Goal: Entertainment & Leisure: Consume media (video, audio)

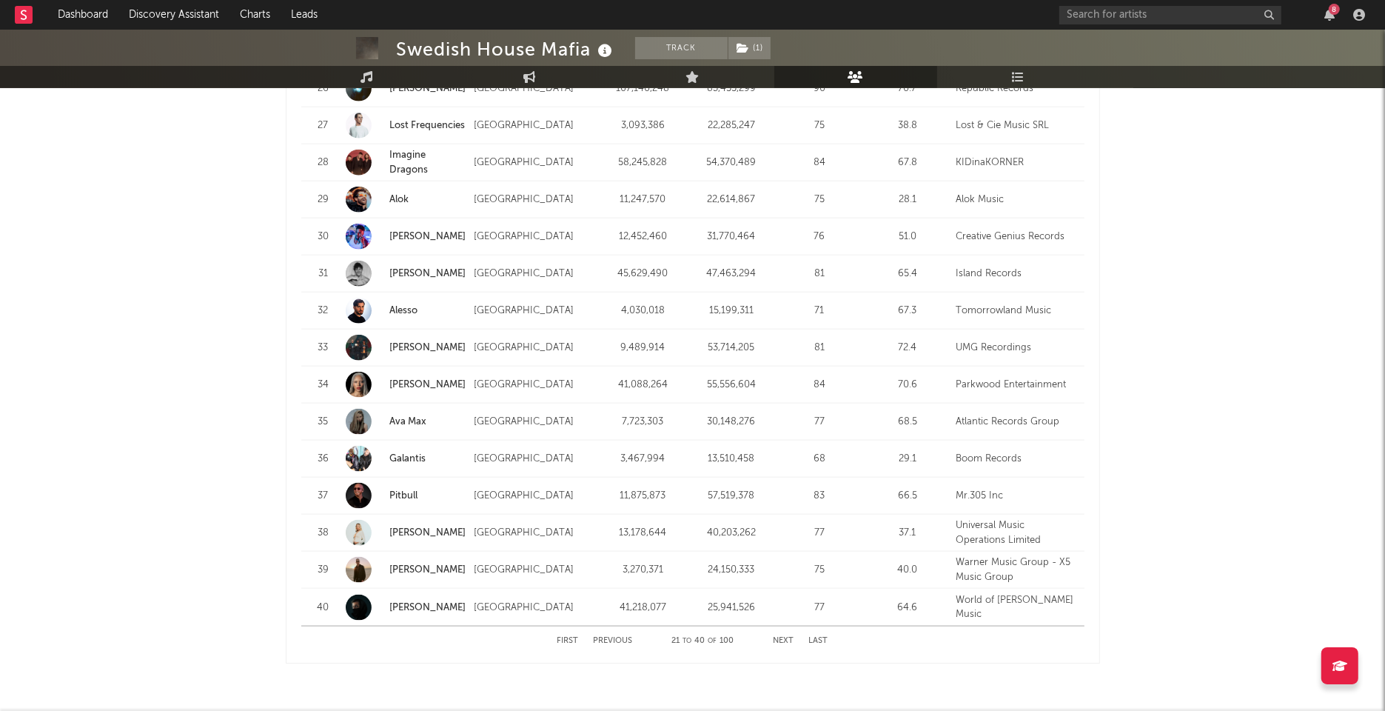
scroll to position [1706, 0]
click at [791, 635] on button "Next" at bounding box center [783, 639] width 21 height 8
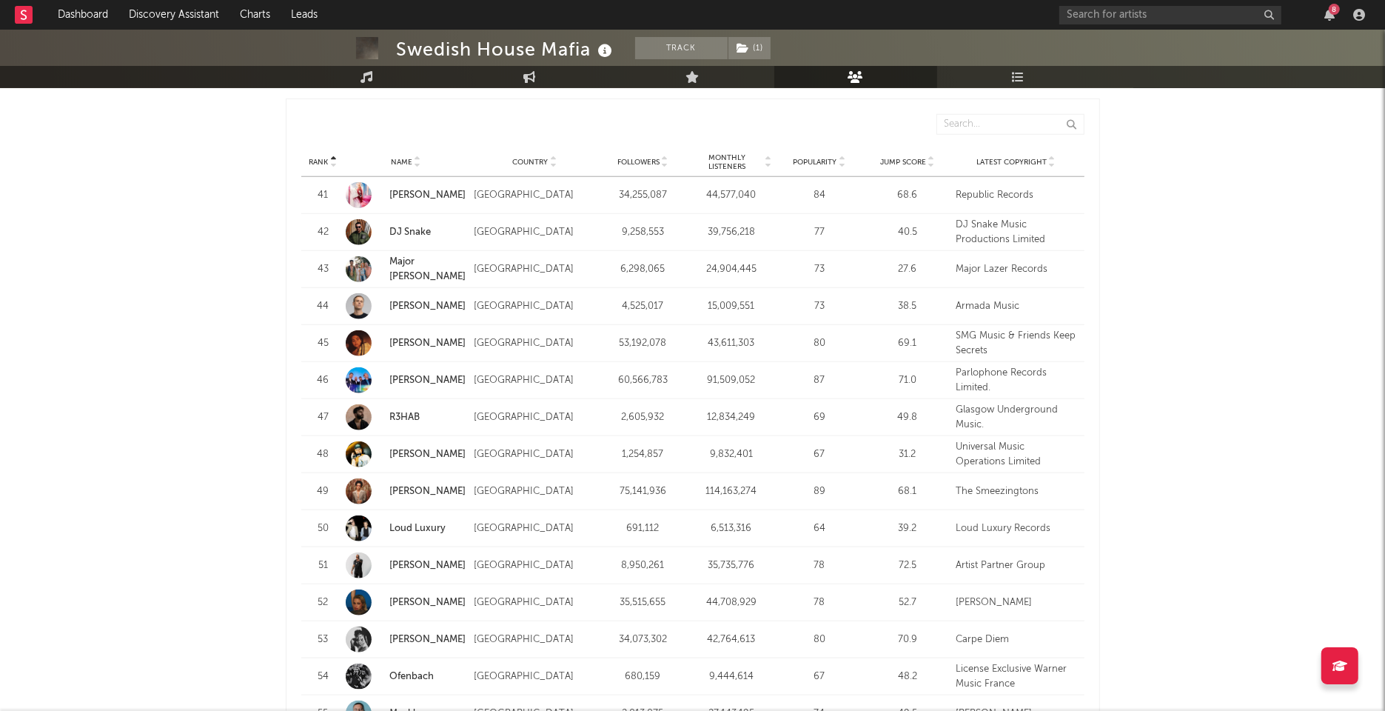
scroll to position [1411, 0]
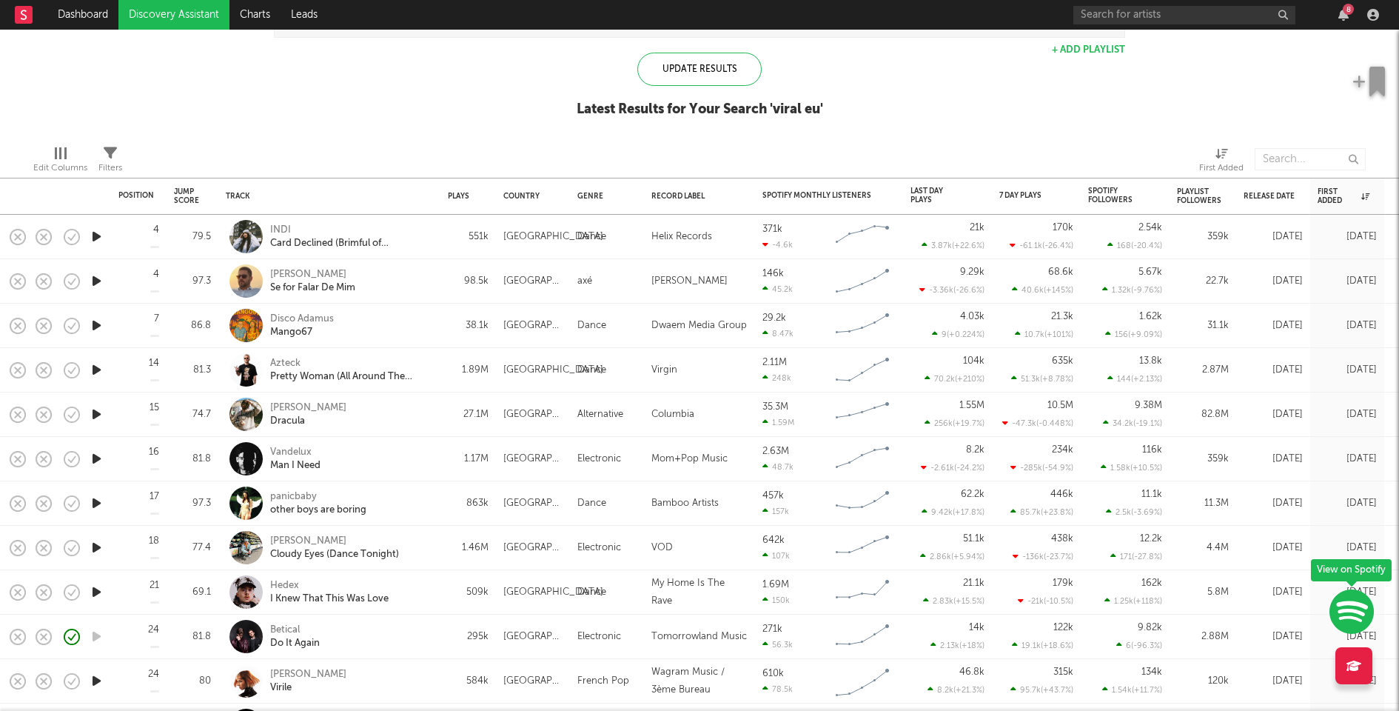
click at [97, 234] on icon "button" at bounding box center [97, 236] width 16 height 19
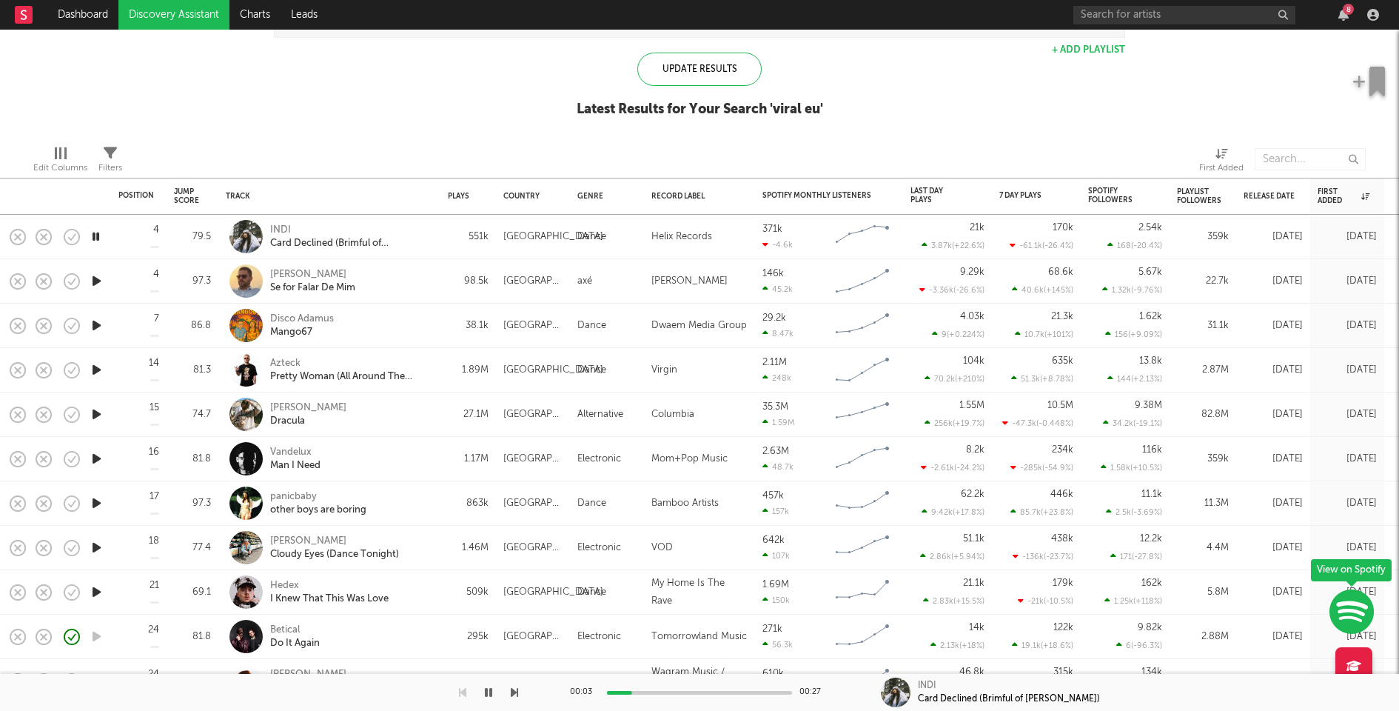
click at [93, 278] on icon "button" at bounding box center [97, 281] width 16 height 19
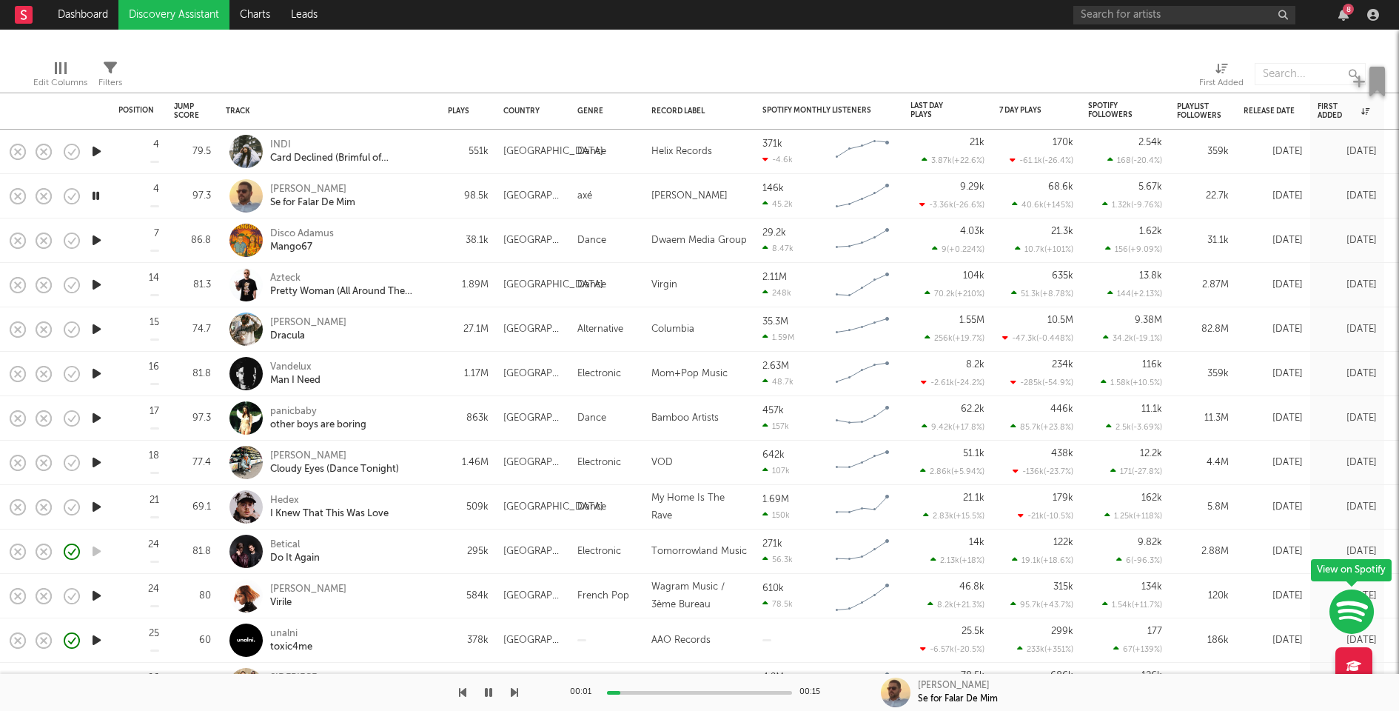
click at [97, 230] on div at bounding box center [96, 240] width 30 height 44
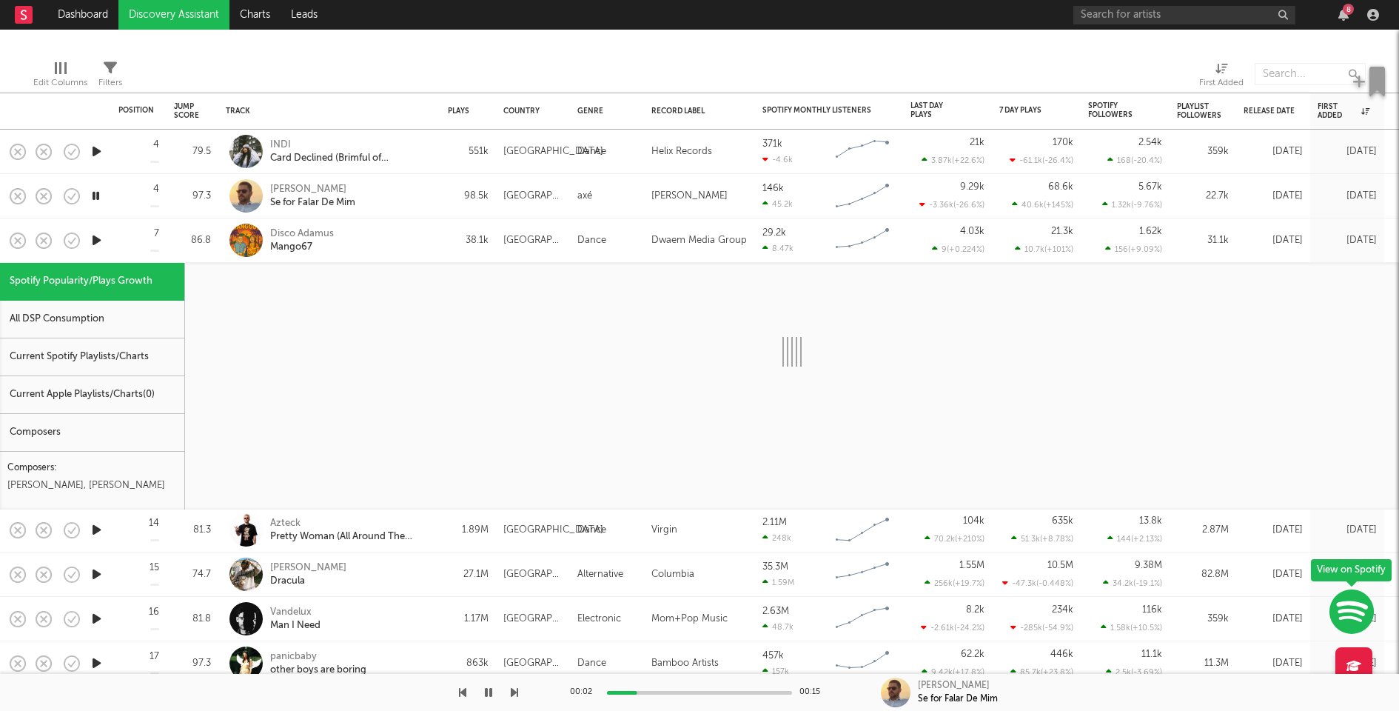
click at [97, 236] on icon "button" at bounding box center [97, 240] width 16 height 19
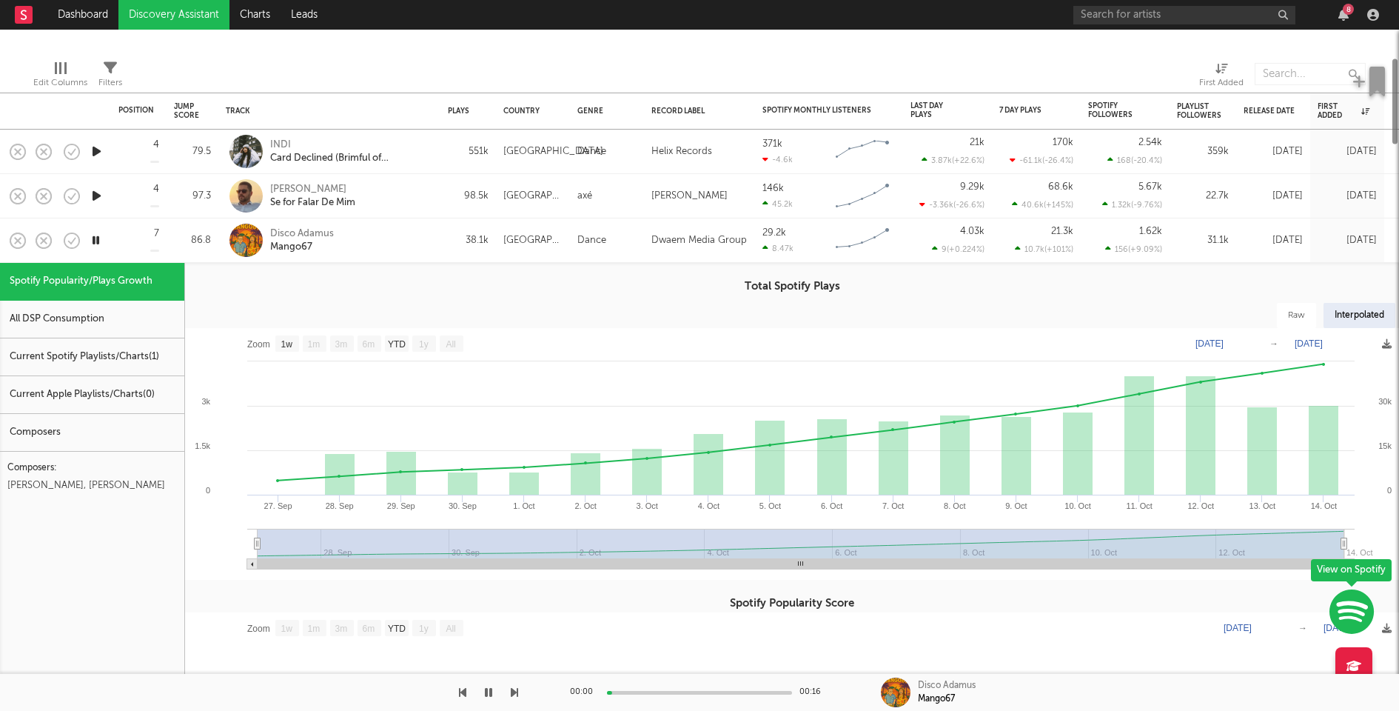
click at [406, 224] on div "Disco Adamus Mango67" at bounding box center [329, 240] width 207 height 44
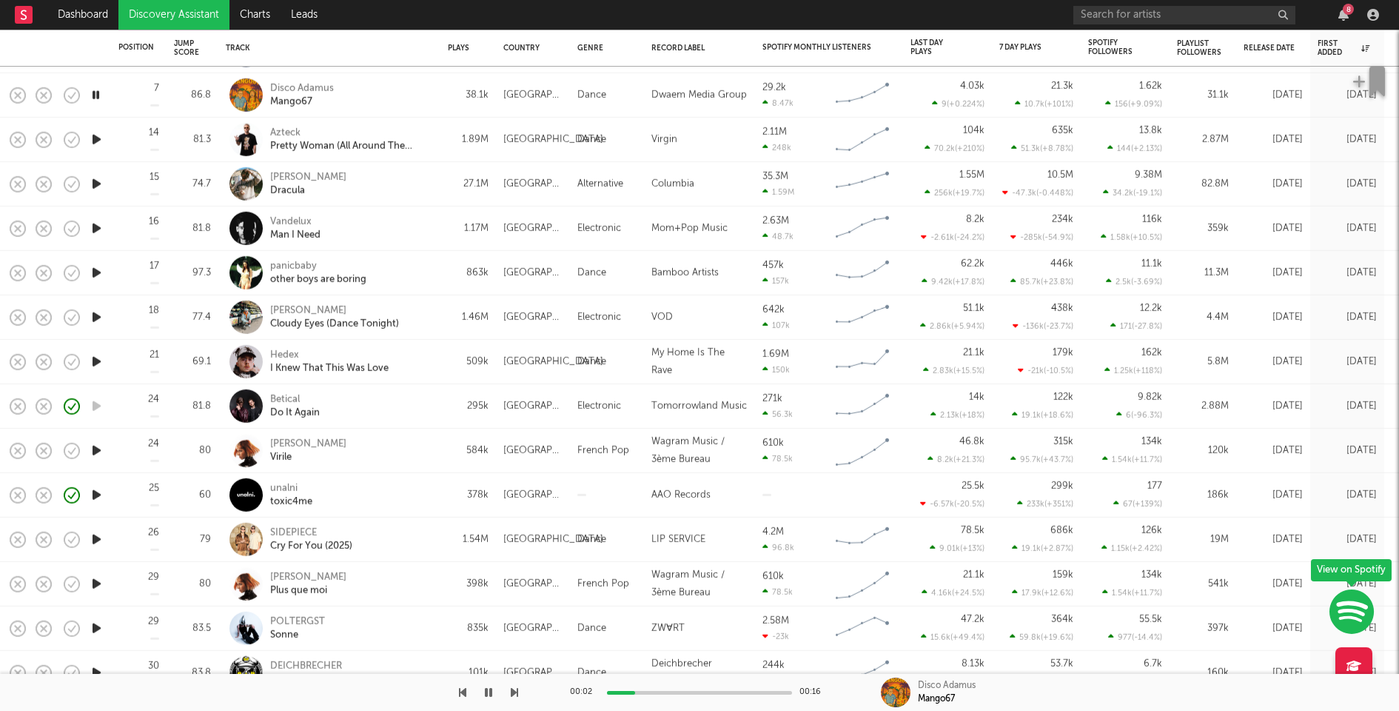
click at [99, 187] on icon "button" at bounding box center [97, 184] width 16 height 19
click at [95, 231] on icon "button" at bounding box center [97, 228] width 16 height 19
click at [96, 271] on icon "button" at bounding box center [97, 273] width 16 height 19
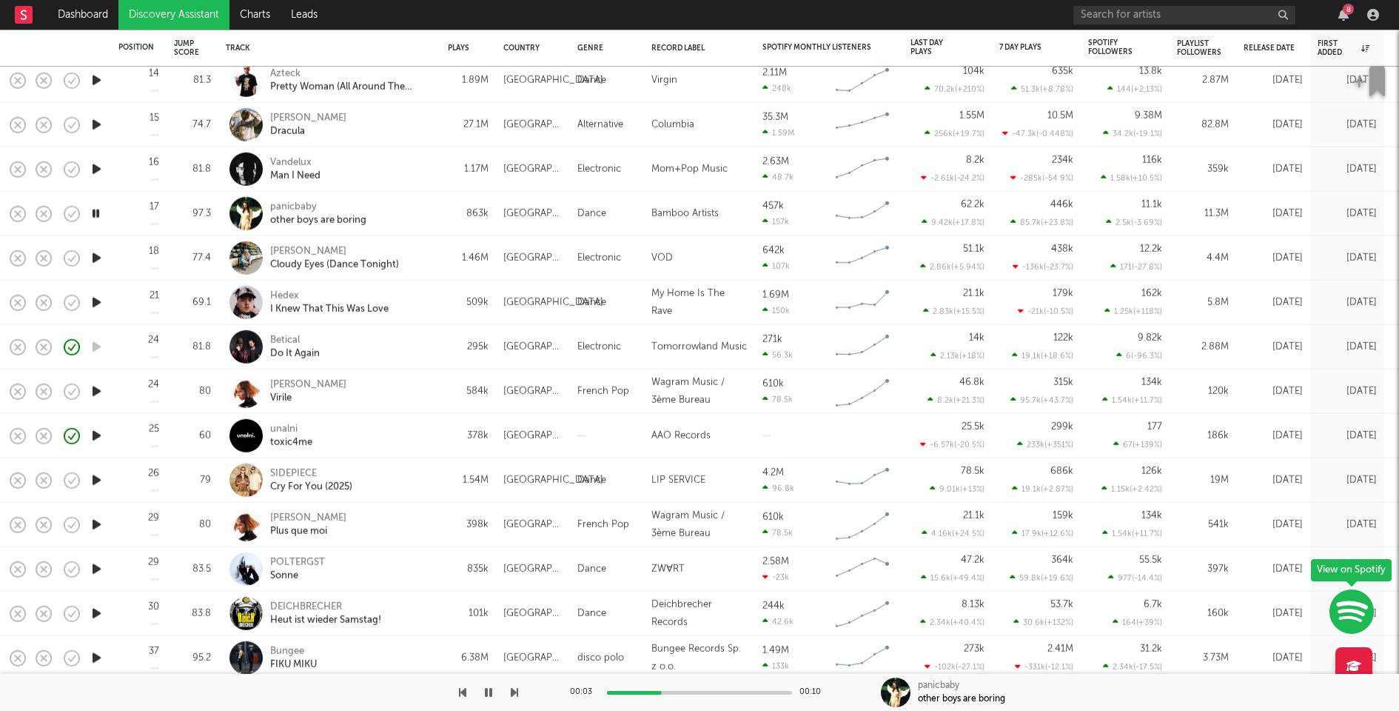
click at [93, 255] on icon "button" at bounding box center [97, 258] width 16 height 19
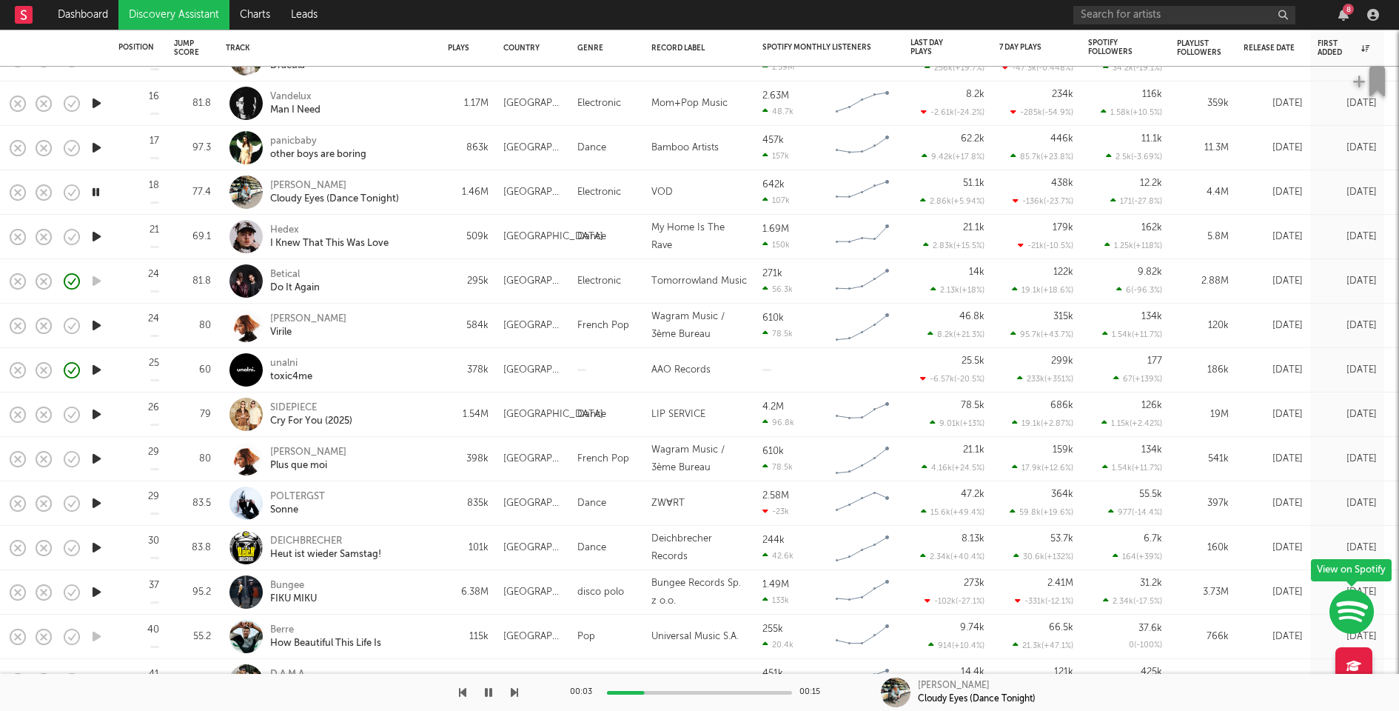
click at [99, 236] on icon "button" at bounding box center [97, 236] width 16 height 19
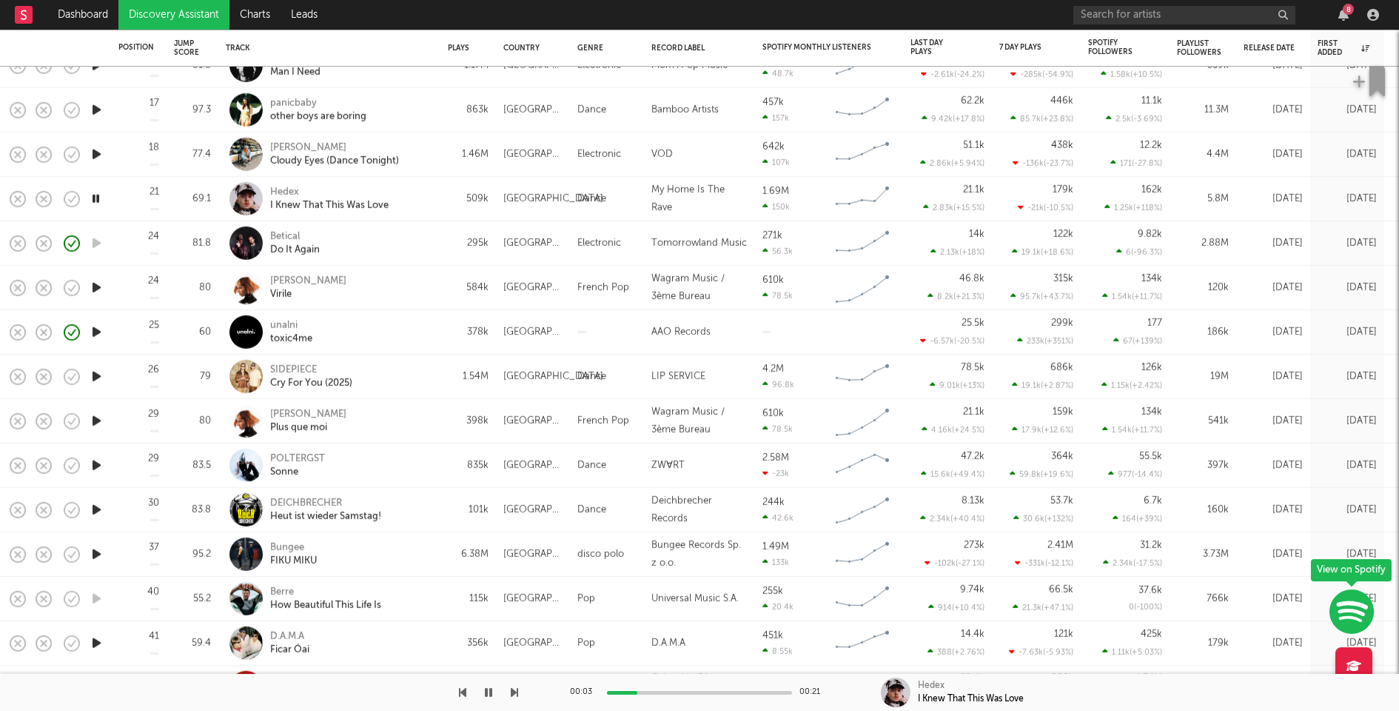
click at [97, 286] on icon "button" at bounding box center [97, 287] width 16 height 19
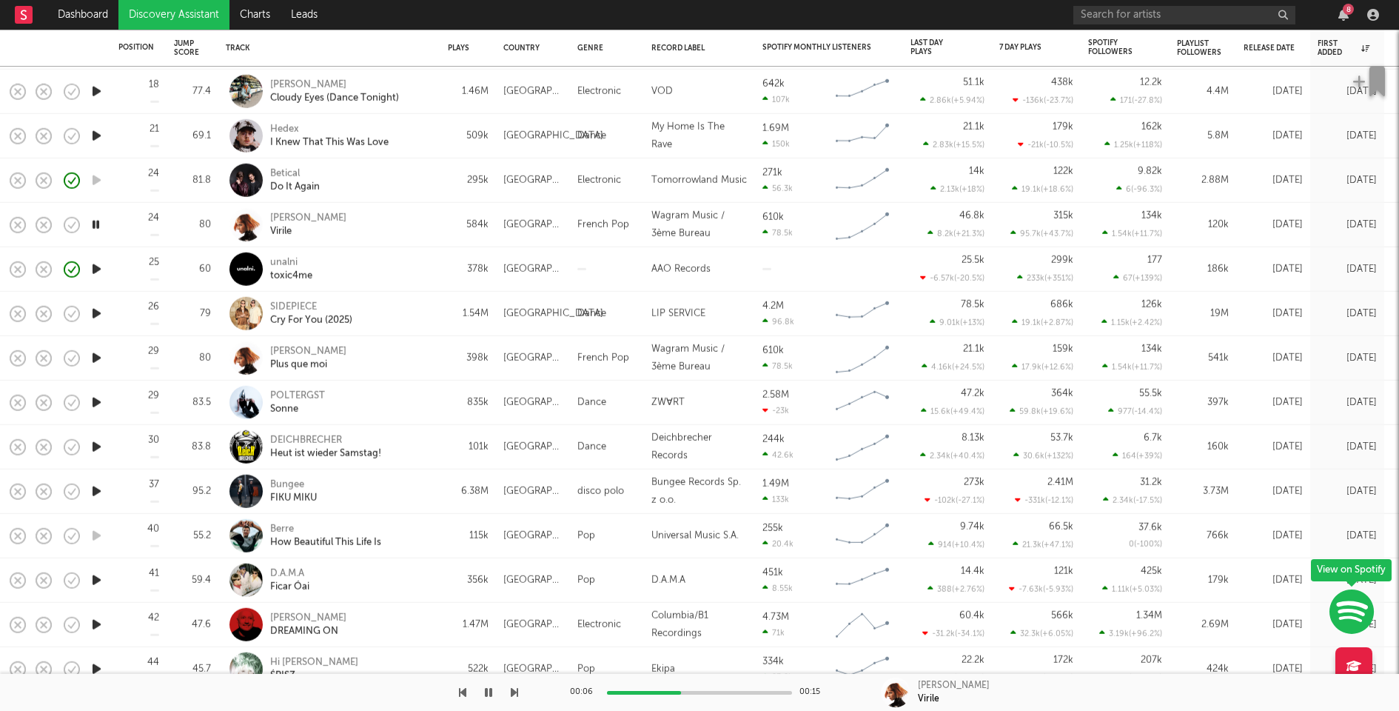
click at [93, 267] on icon "button" at bounding box center [97, 269] width 16 height 19
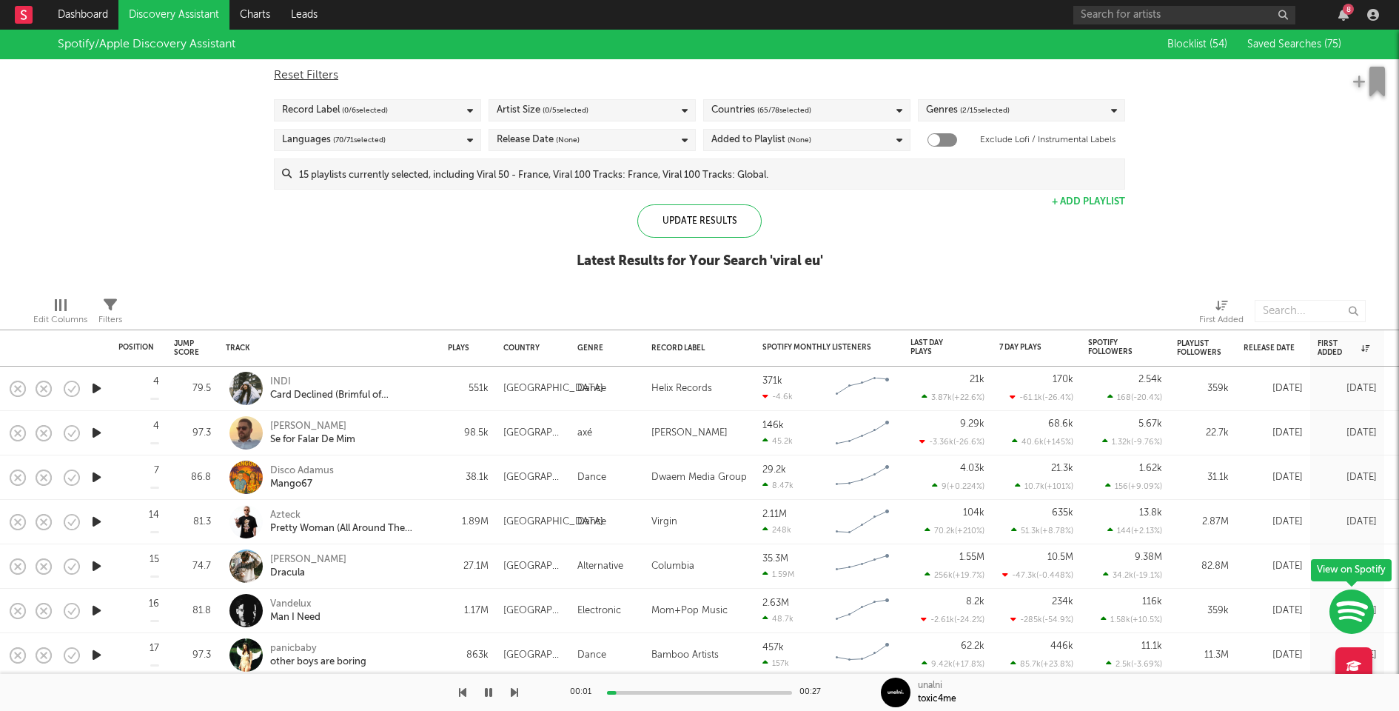
click at [540, 182] on input at bounding box center [708, 174] width 833 height 30
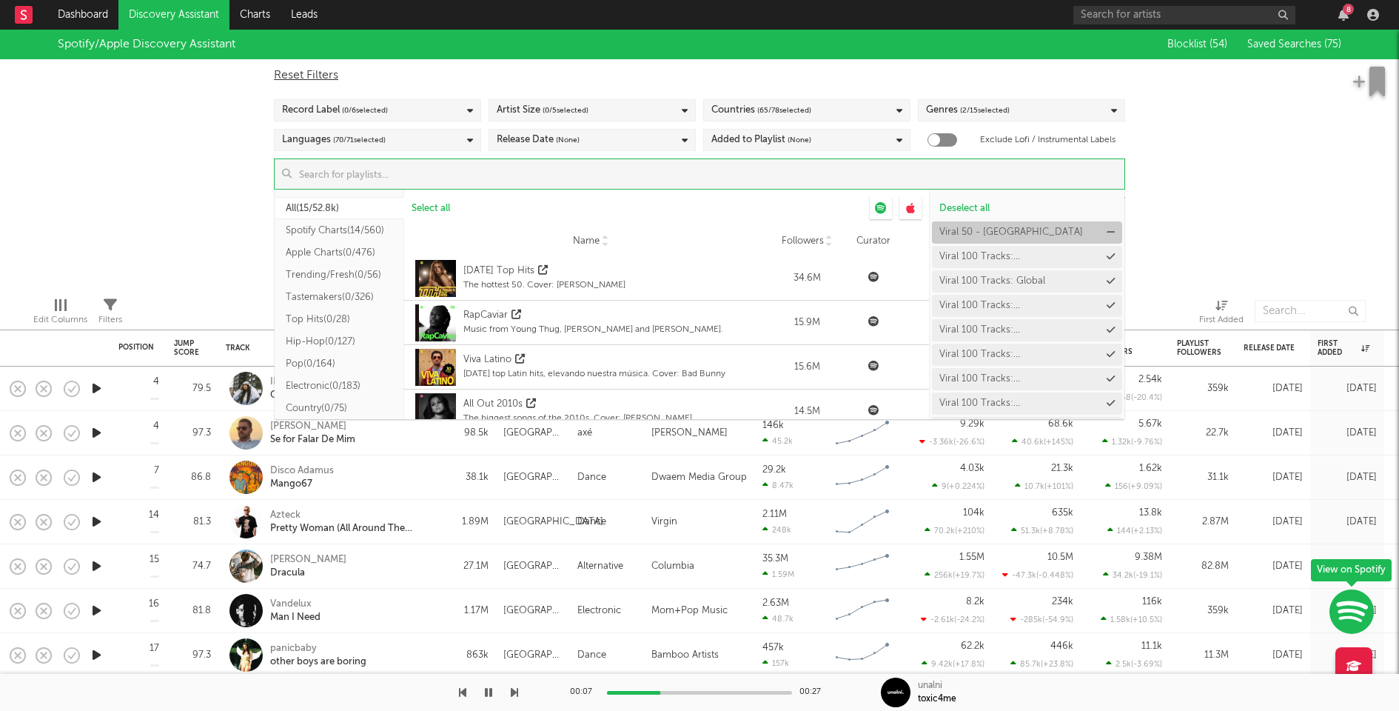
click at [1107, 231] on icon at bounding box center [1111, 232] width 8 height 10
click at [1265, 204] on div "Spotify/Apple Discovery Assistant Blocklist ( 54 ) Saved Searches ( 75 ) Reset …" at bounding box center [699, 157] width 1399 height 255
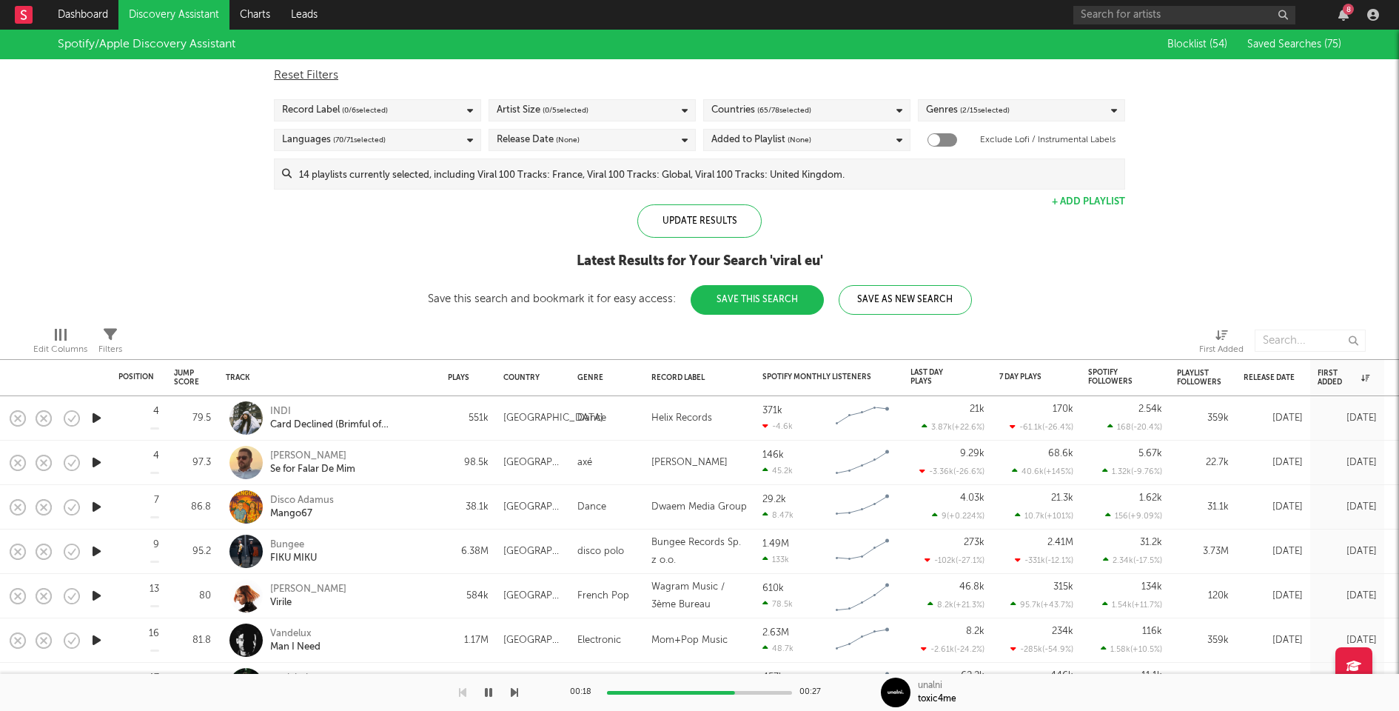
click at [759, 303] on button "Save This Search" at bounding box center [757, 300] width 133 height 30
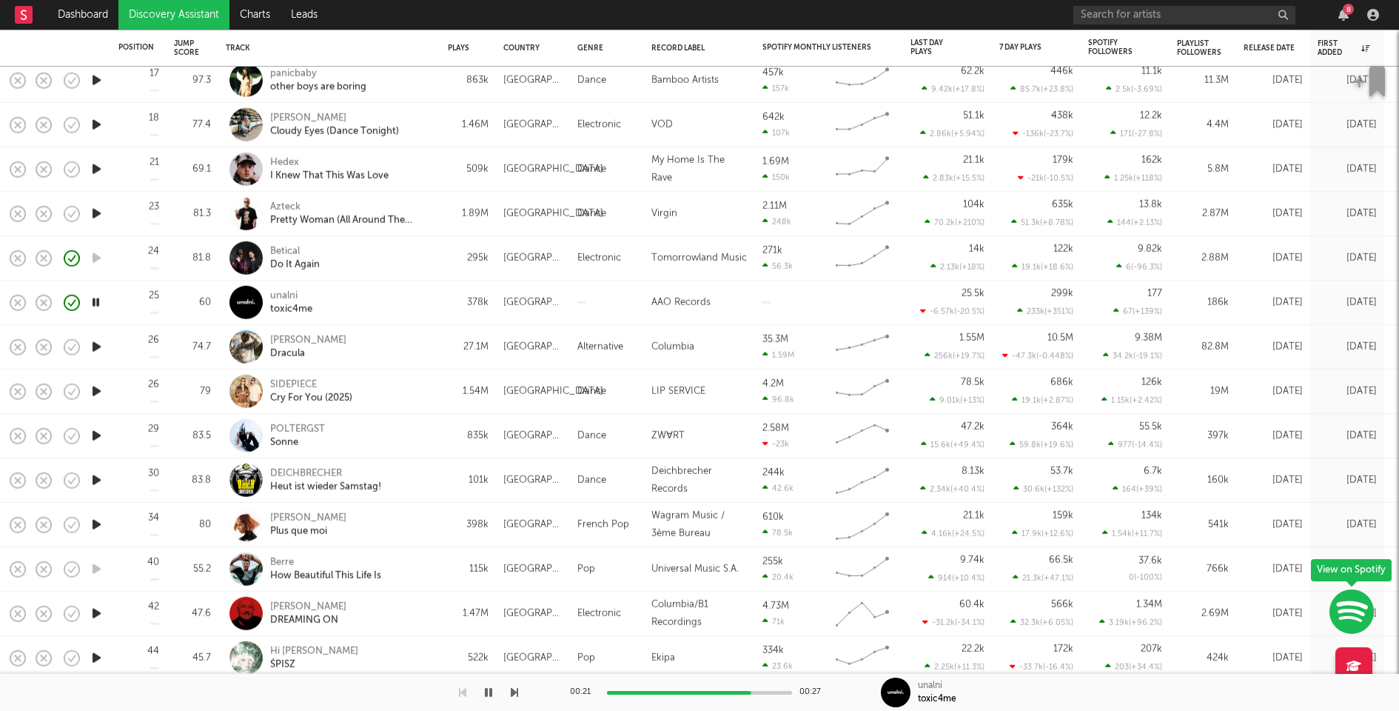
click at [96, 343] on icon "button" at bounding box center [97, 347] width 16 height 19
click at [98, 386] on icon "button" at bounding box center [97, 391] width 16 height 19
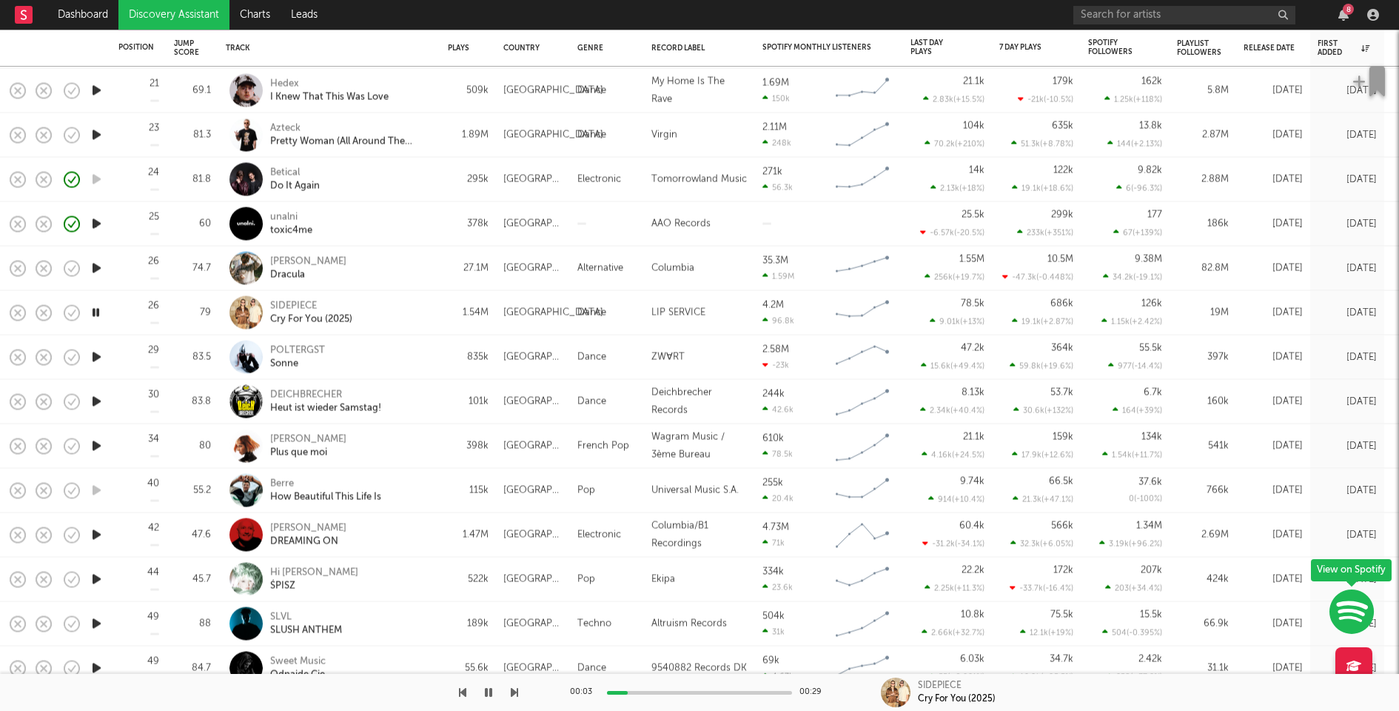
click at [100, 359] on icon "button" at bounding box center [97, 357] width 16 height 19
click at [95, 401] on icon "button" at bounding box center [97, 401] width 16 height 19
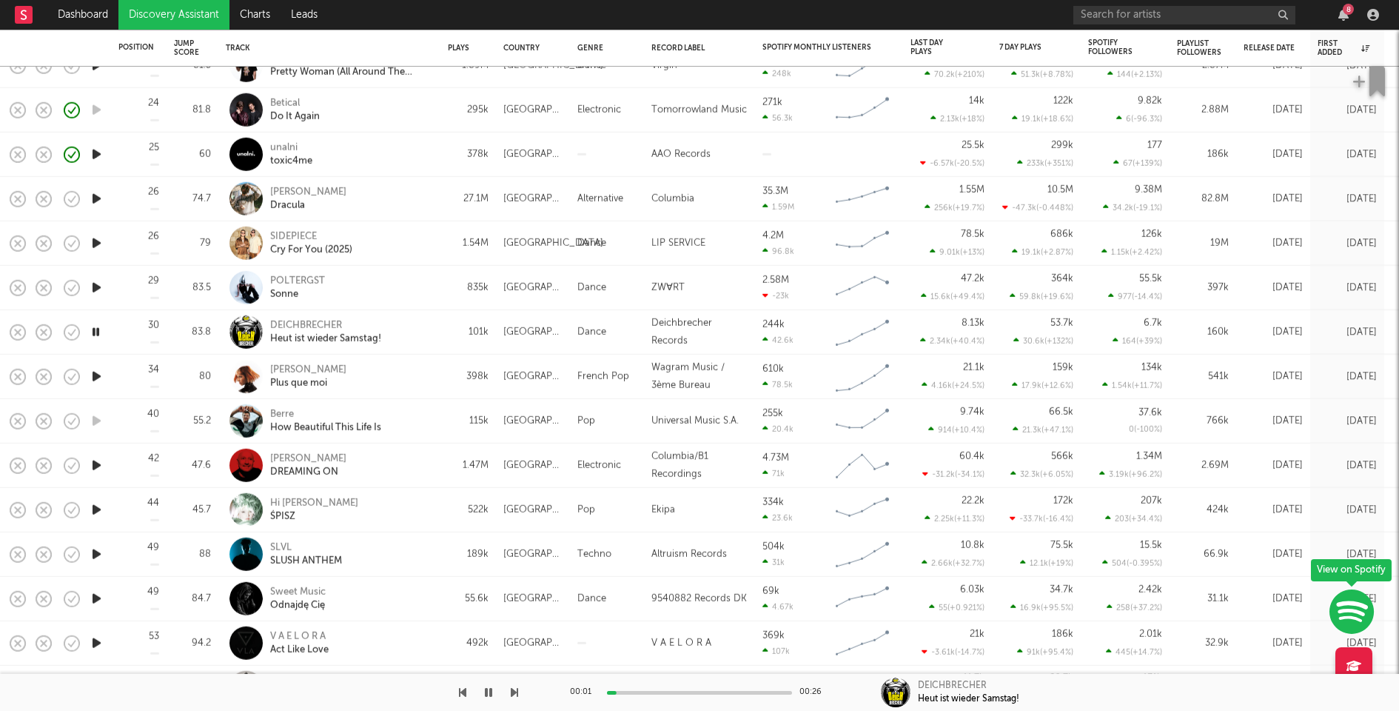
click at [98, 467] on icon "button" at bounding box center [97, 465] width 16 height 19
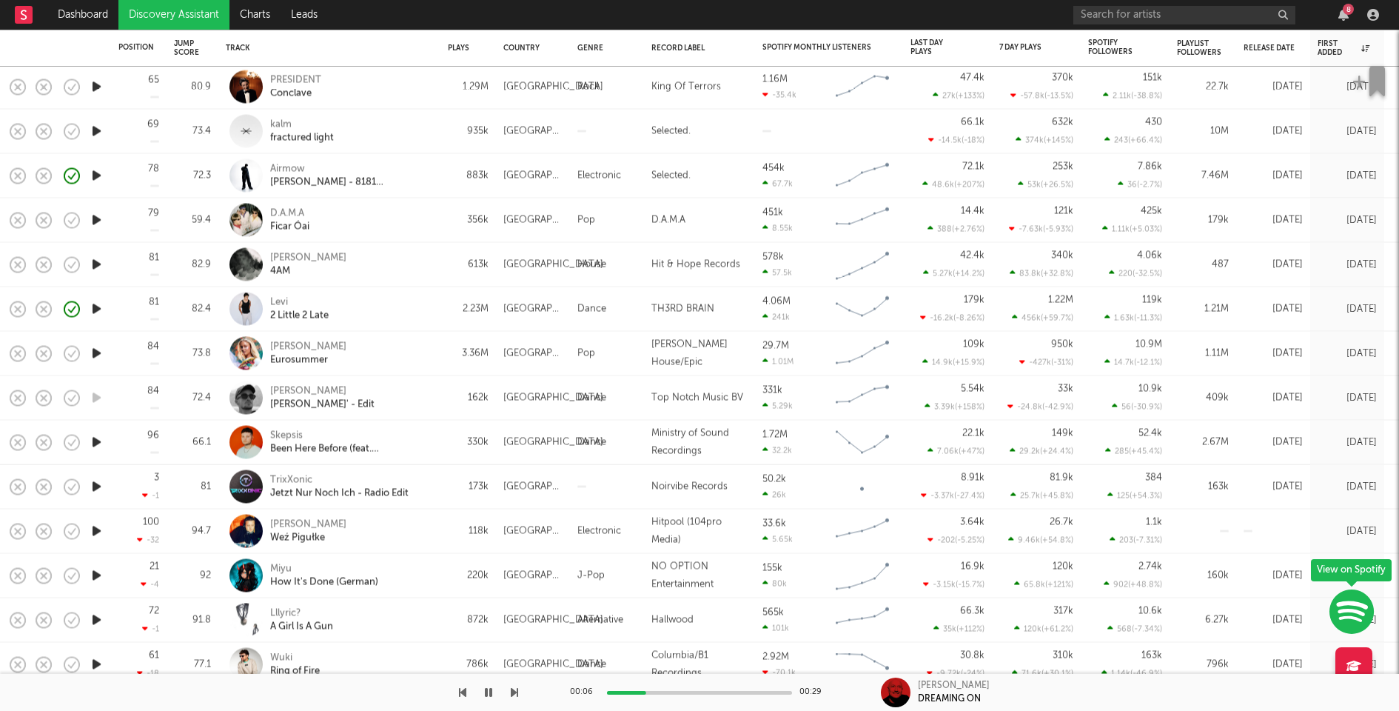
click at [95, 444] on icon "button" at bounding box center [97, 442] width 16 height 19
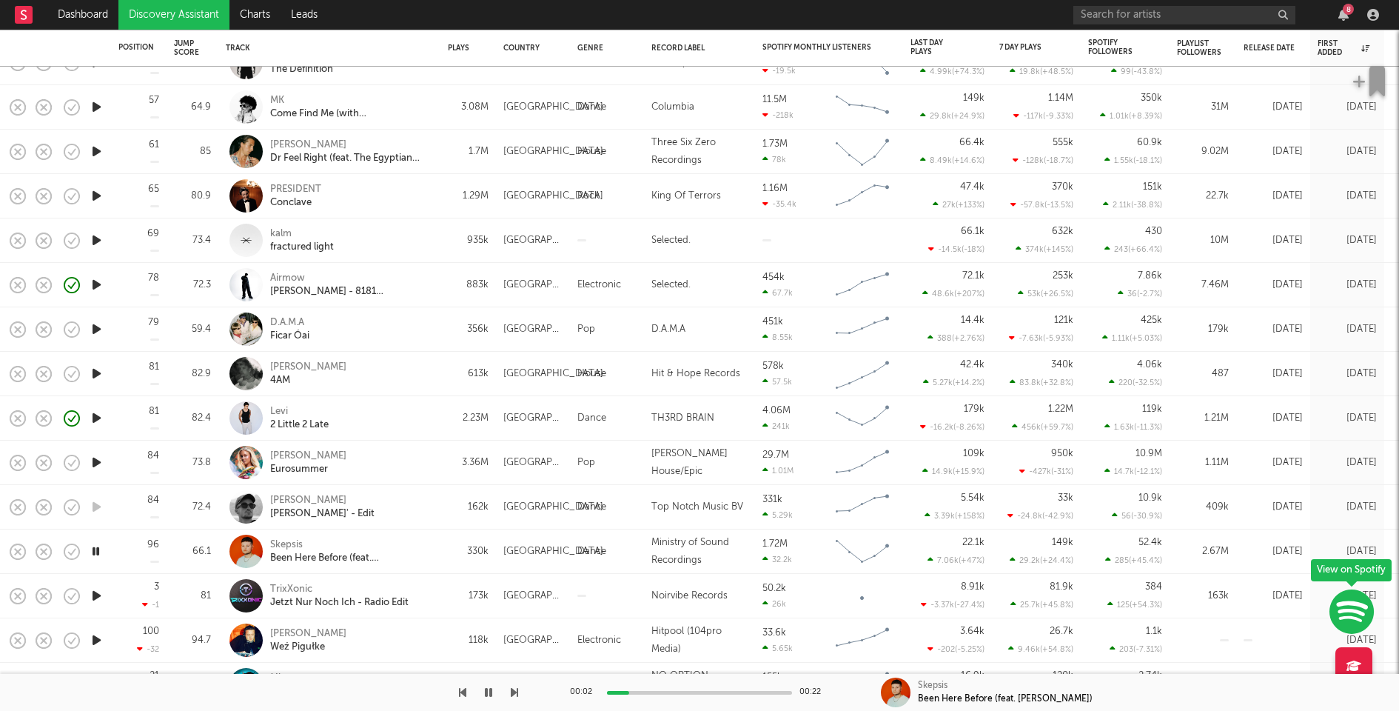
click at [95, 461] on icon "button" at bounding box center [97, 462] width 16 height 19
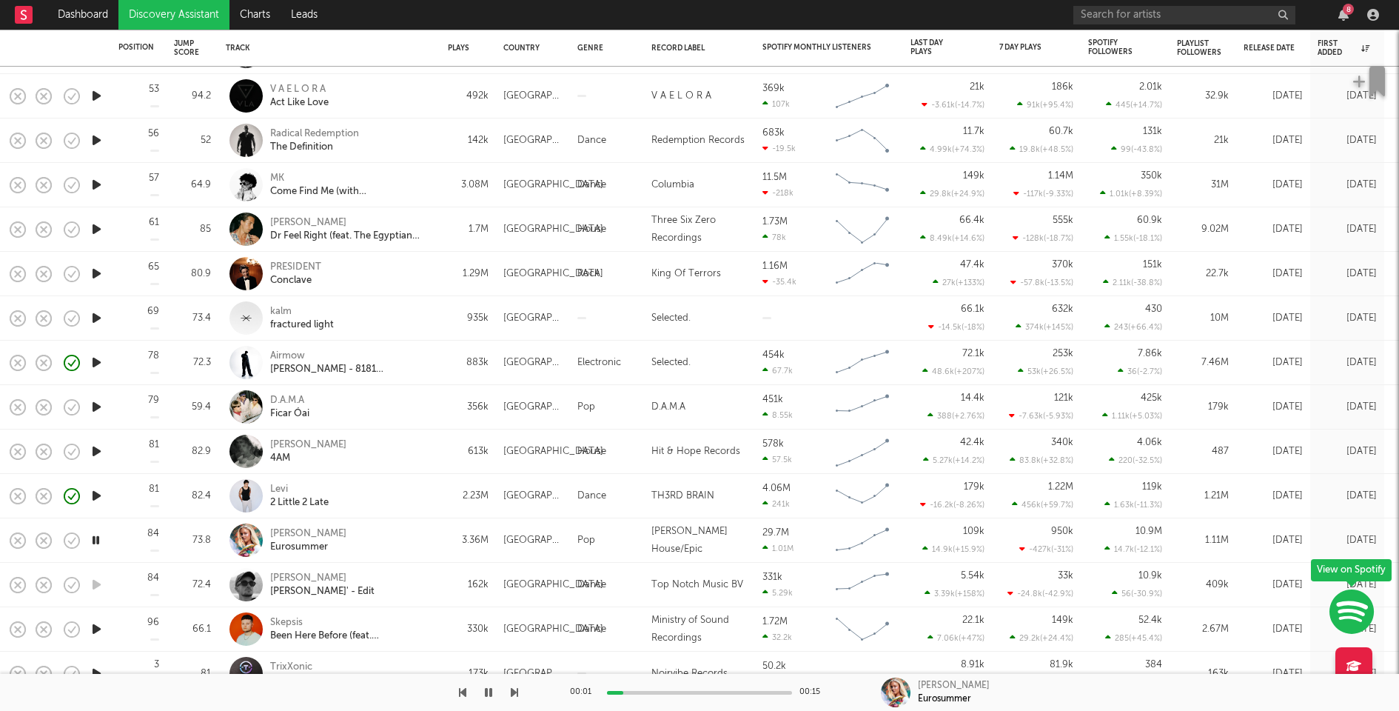
click at [96, 495] on icon "button" at bounding box center [97, 495] width 16 height 19
click at [98, 449] on icon "button" at bounding box center [97, 451] width 16 height 19
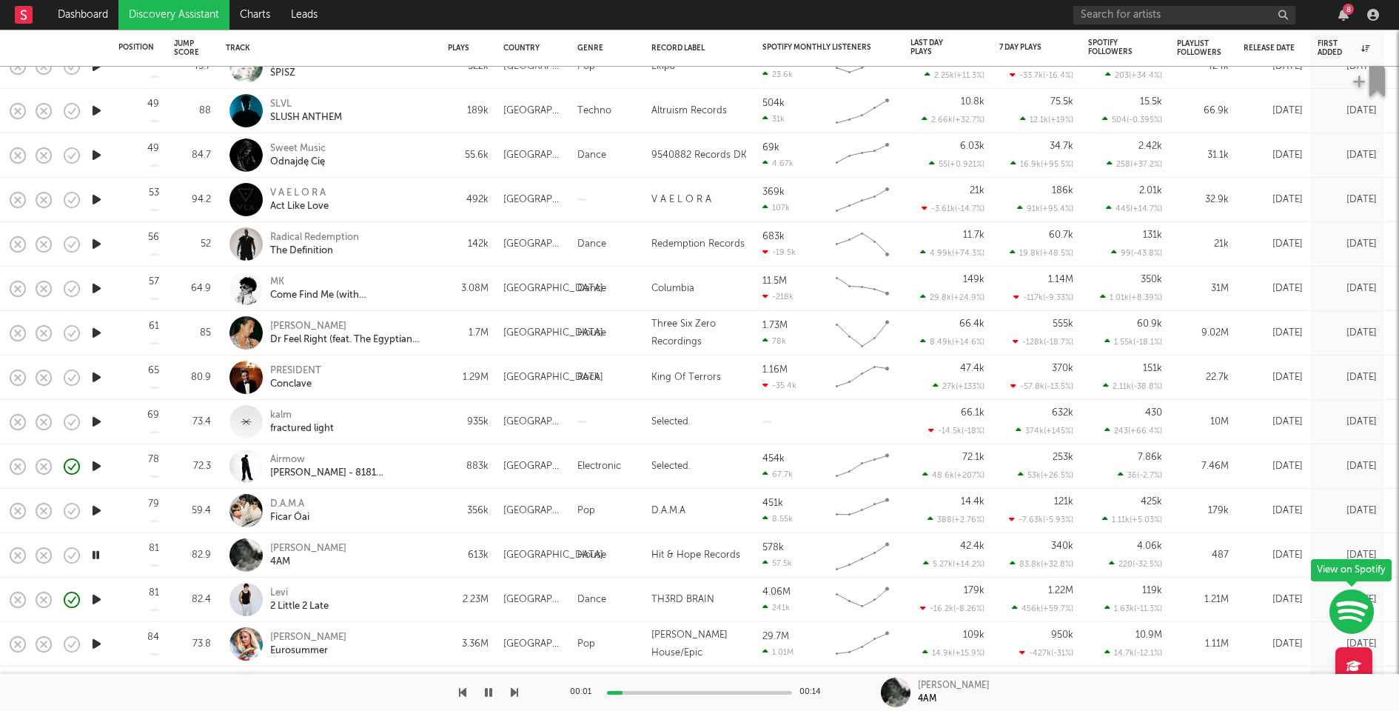
click at [98, 513] on icon "button" at bounding box center [97, 510] width 16 height 19
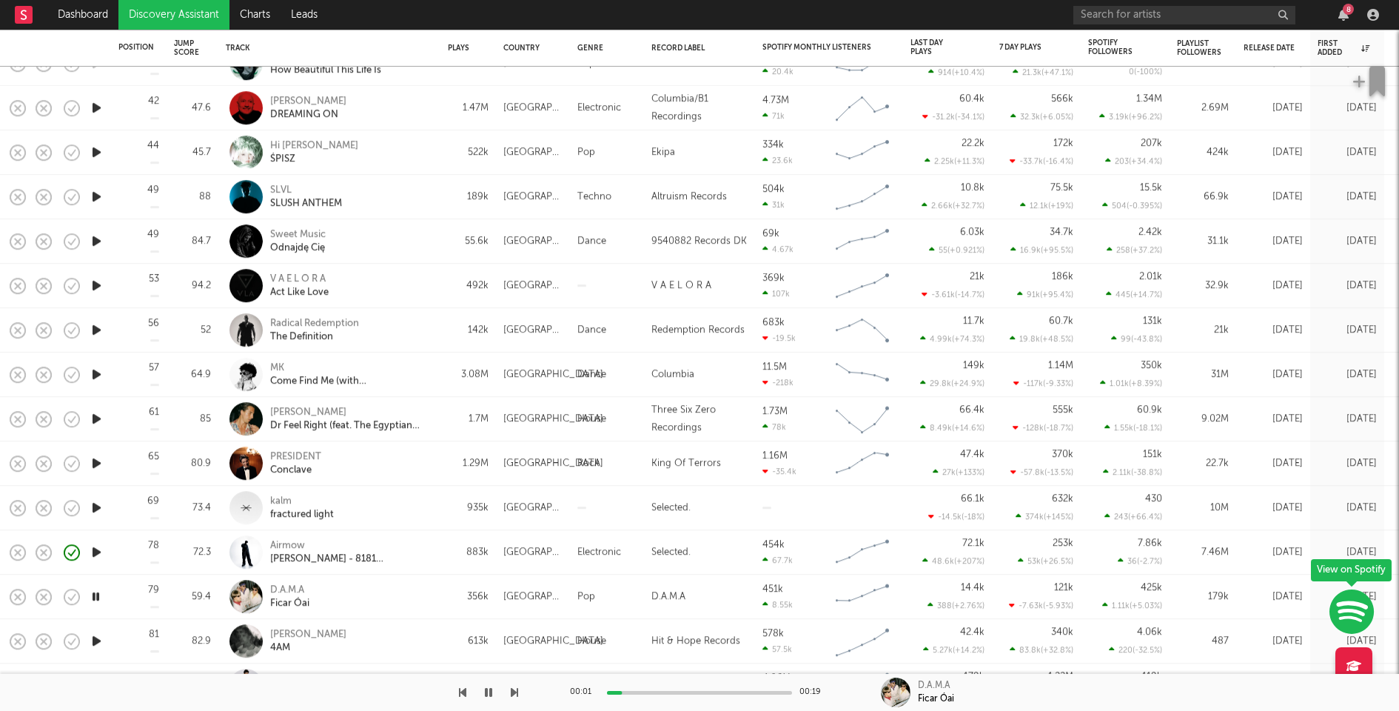
click at [101, 551] on icon "button" at bounding box center [97, 552] width 16 height 19
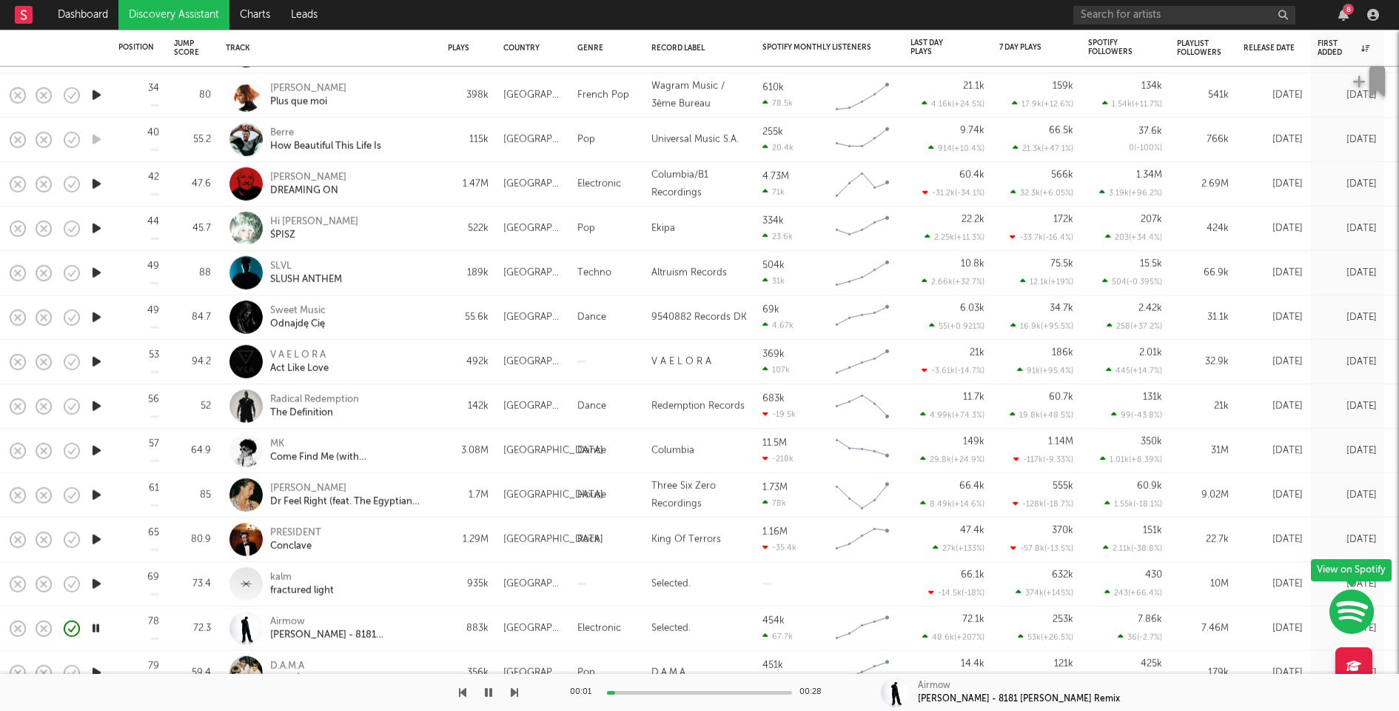
click at [93, 583] on icon "button" at bounding box center [97, 583] width 16 height 19
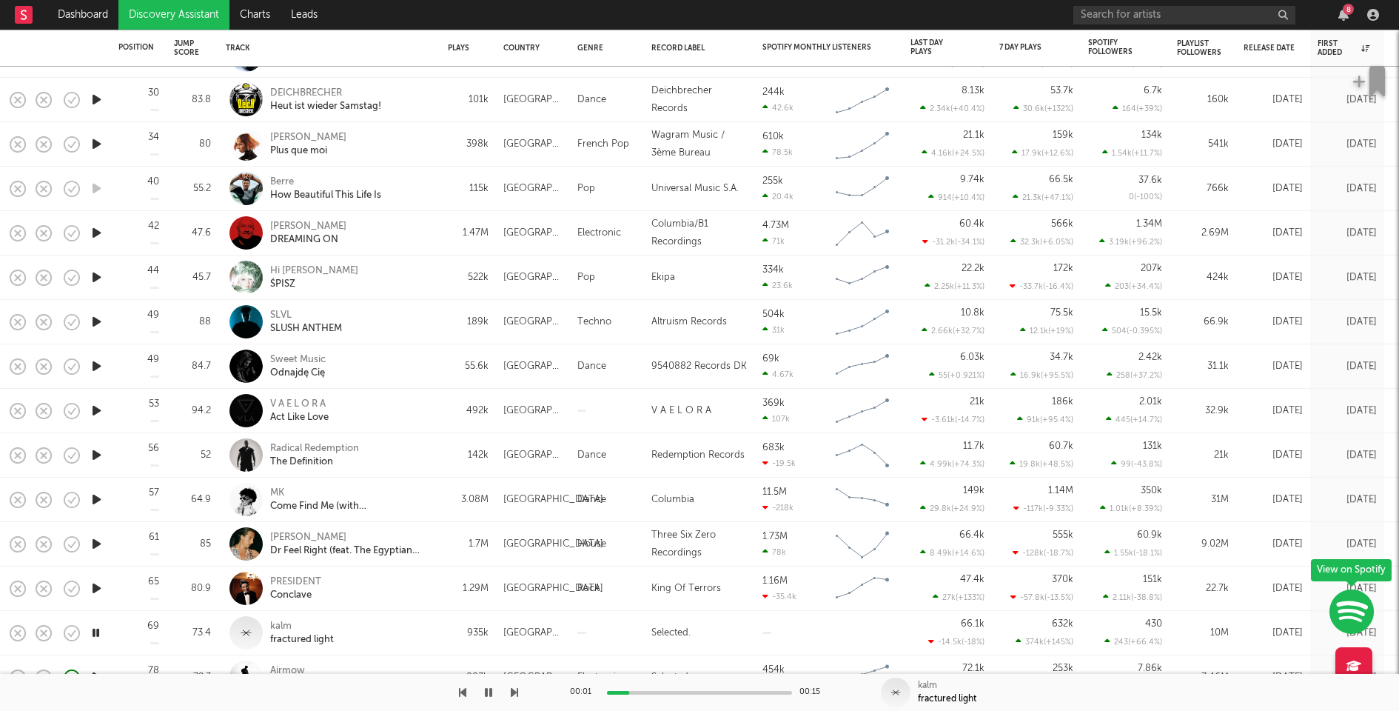
click at [94, 586] on icon "button" at bounding box center [97, 588] width 16 height 19
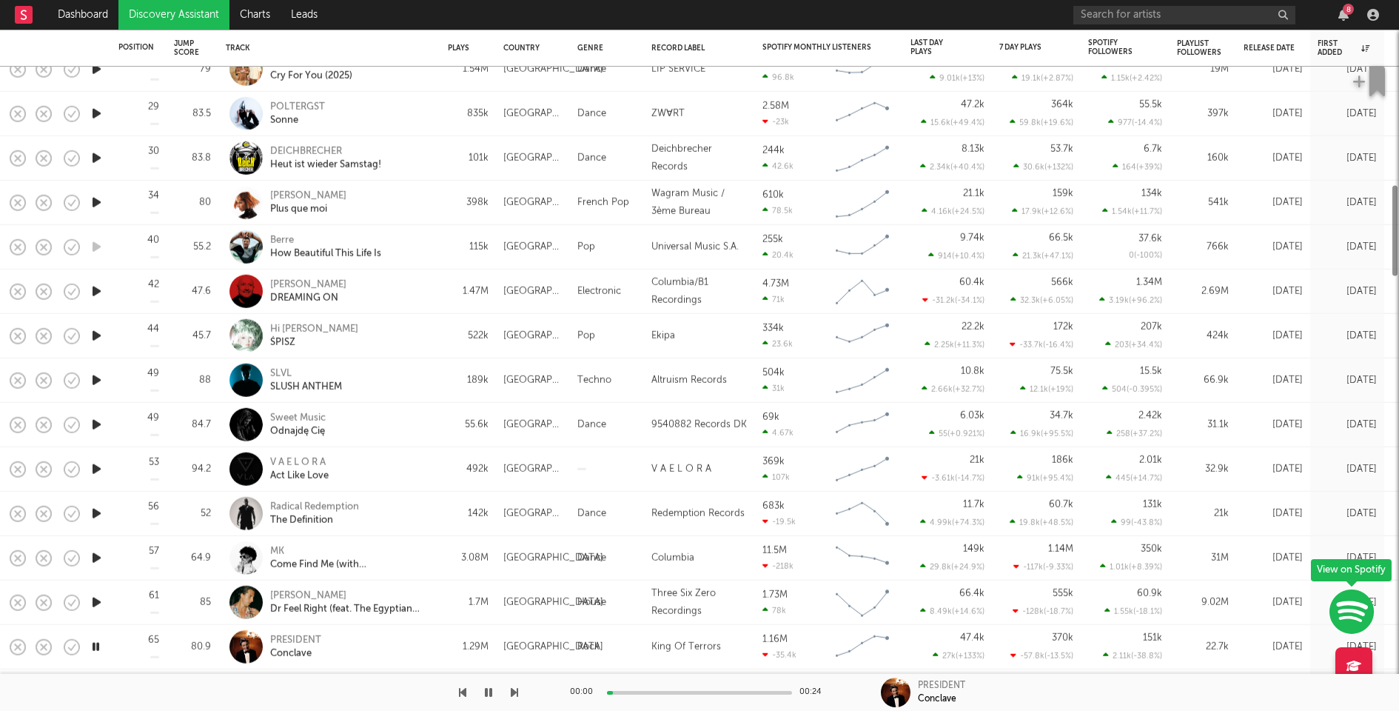
click at [94, 600] on icon "button" at bounding box center [97, 602] width 16 height 19
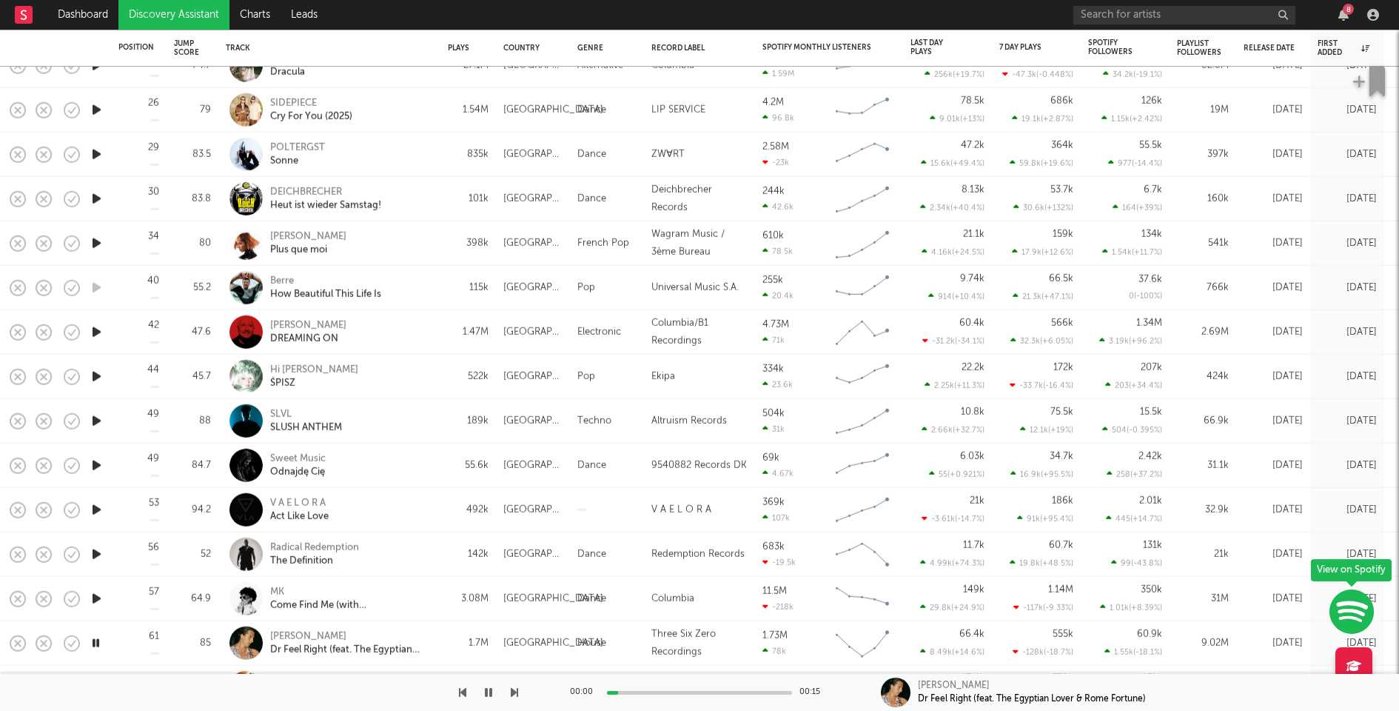
click at [94, 597] on icon "button" at bounding box center [97, 598] width 16 height 19
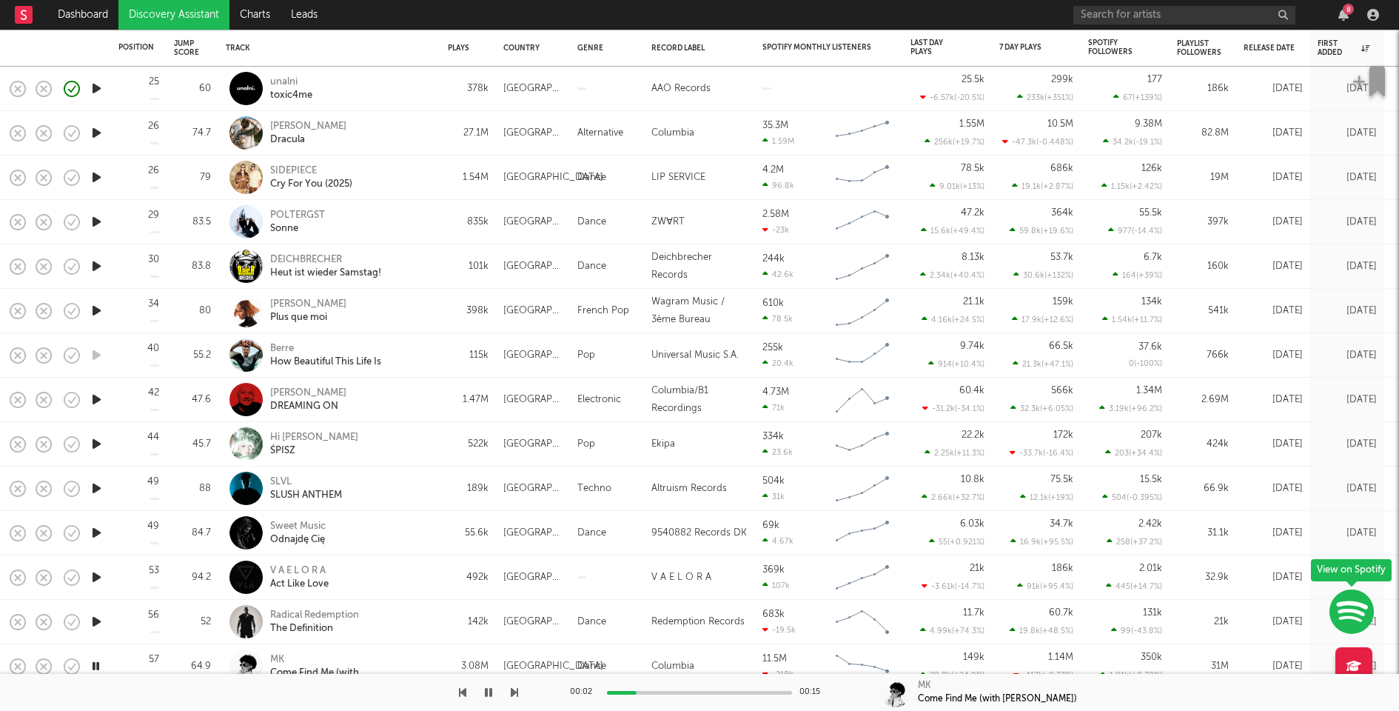
click at [93, 624] on icon "button" at bounding box center [97, 621] width 16 height 19
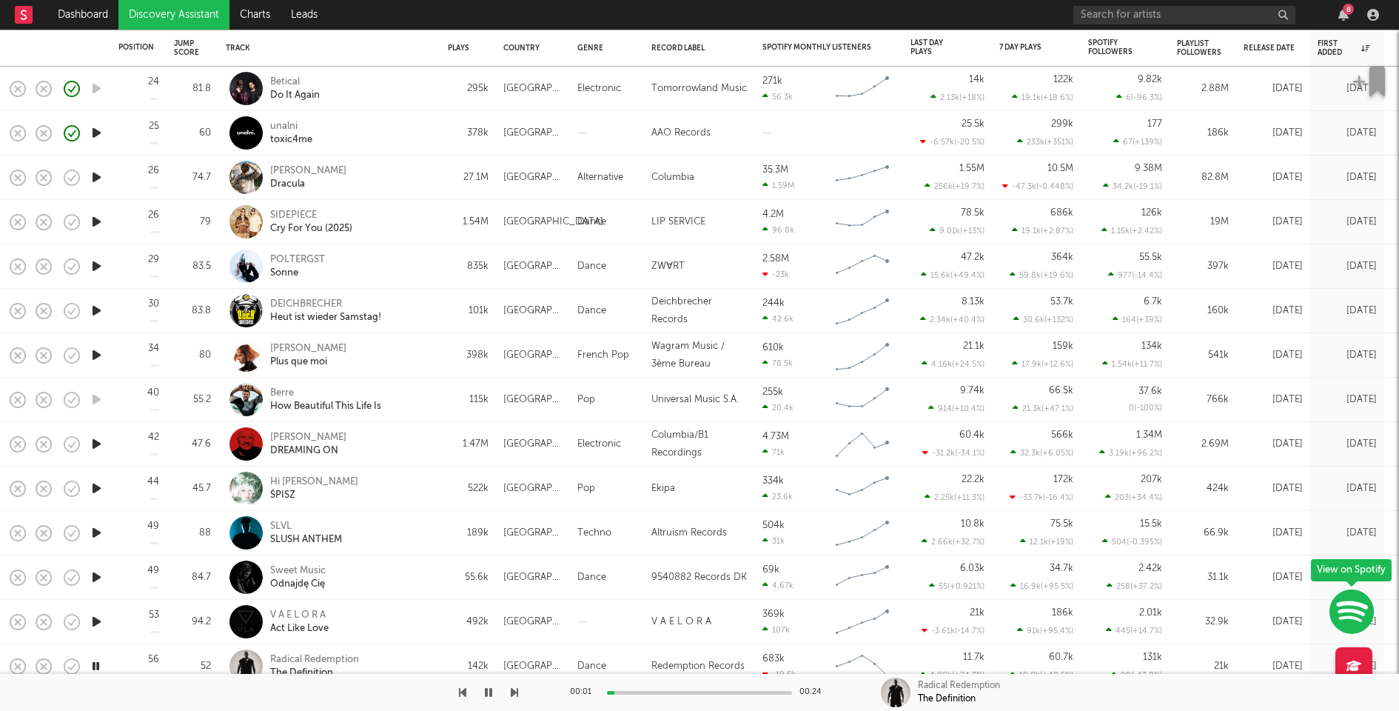
click at [95, 621] on icon "button" at bounding box center [97, 621] width 16 height 19
